Goal: Task Accomplishment & Management: Manage account settings

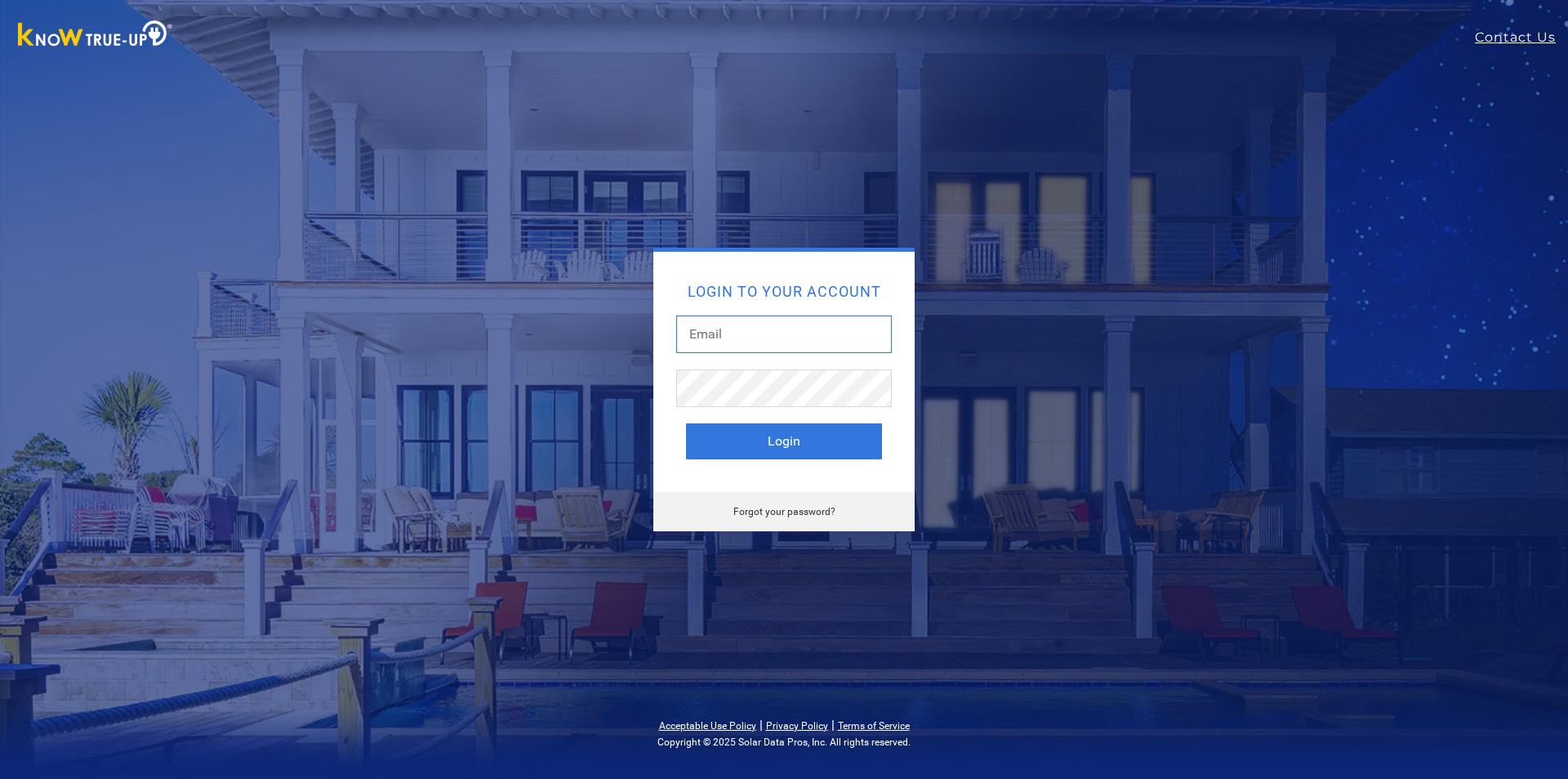
click at [789, 330] on input "text" at bounding box center [784, 333] width 215 height 37
type input "[PERSON_NAME][EMAIL_ADDRESS][DOMAIN_NAME]"
click at [772, 438] on button "Login" at bounding box center [784, 440] width 196 height 36
